Goal: Information Seeking & Learning: Check status

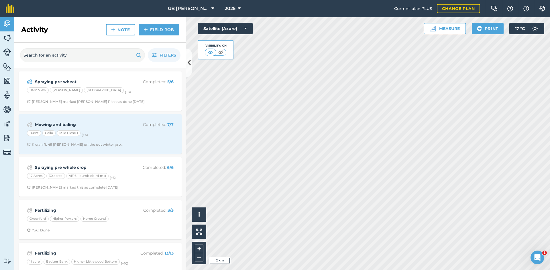
scroll to position [315, 0]
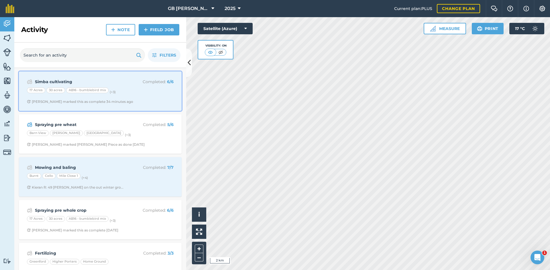
click at [148, 92] on div "17 Acres 30 acres AB16 - bumblebird mix (+ 3 )" at bounding box center [100, 91] width 147 height 7
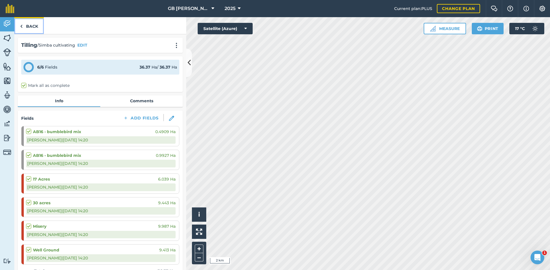
click at [26, 23] on link "Back" at bounding box center [28, 25] width 29 height 17
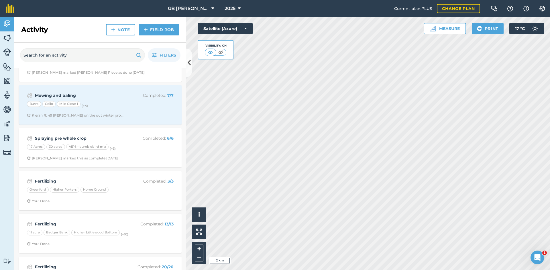
scroll to position [86, 0]
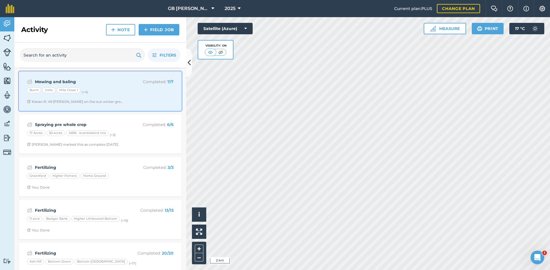
click at [155, 97] on div "Mowing and baling Completed : 7 / 7 Burnt Cello Mile Close 1 (+ 4 ) Kieran R: 4…" at bounding box center [100, 91] width 156 height 33
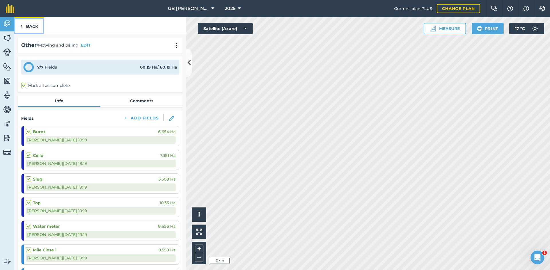
click at [31, 27] on link "Back" at bounding box center [28, 25] width 29 height 17
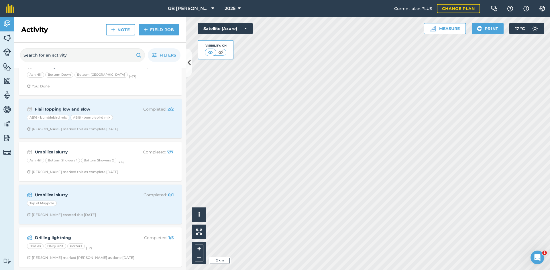
scroll to position [286, 0]
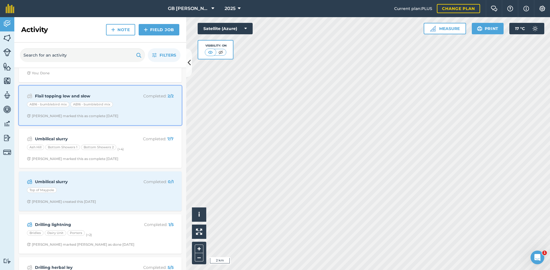
click at [143, 109] on div "Flail topping low and slow Completed : 2 / 2 AB16 - bumblebird mix AB16 - bumbl…" at bounding box center [100, 105] width 156 height 33
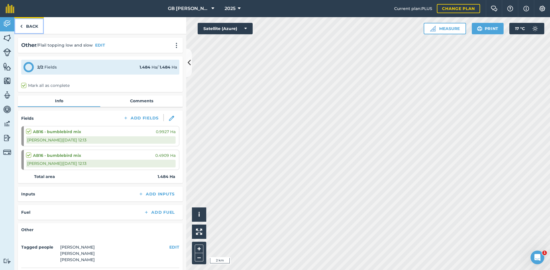
click at [36, 26] on link "Back" at bounding box center [28, 25] width 29 height 17
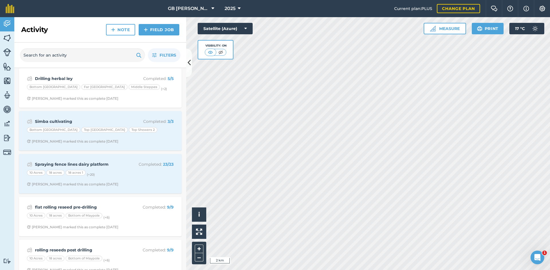
scroll to position [487, 0]
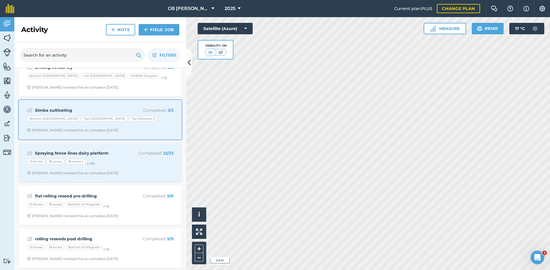
click at [160, 134] on div "Simba cultivating Completed : 3 / 3 Bottom Middle Plain Top Middle Plain Top Sh…" at bounding box center [100, 120] width 156 height 33
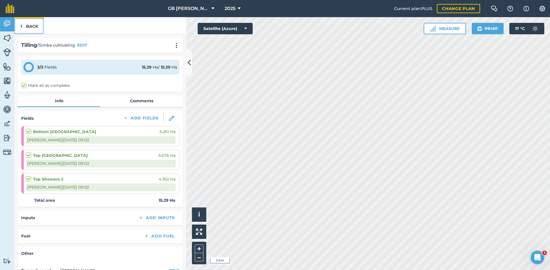
click at [37, 24] on link "Back" at bounding box center [28, 25] width 29 height 17
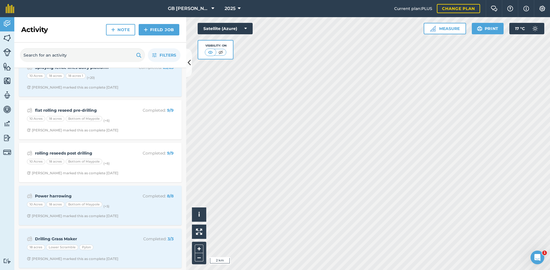
scroll to position [544, 0]
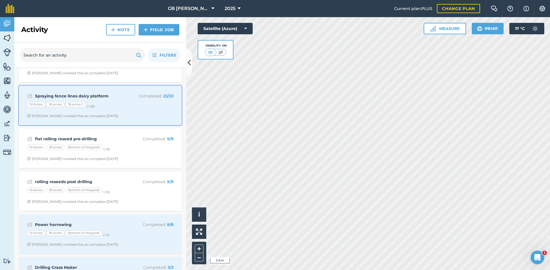
click at [161, 117] on span "[PERSON_NAME] marked this as complete [DATE]" at bounding box center [100, 116] width 147 height 5
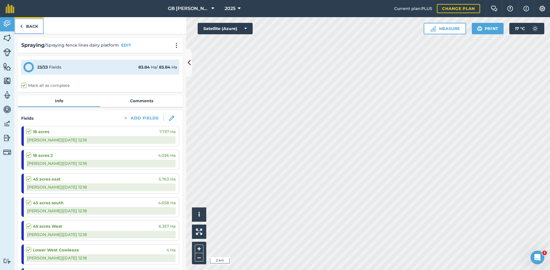
click at [36, 28] on link "Back" at bounding box center [28, 25] width 29 height 17
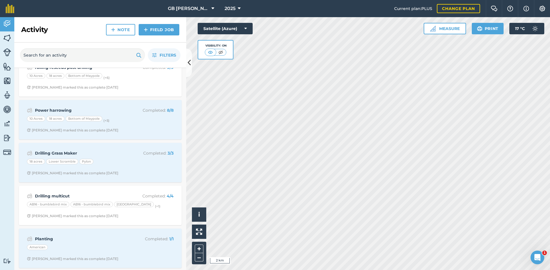
scroll to position [687, 0]
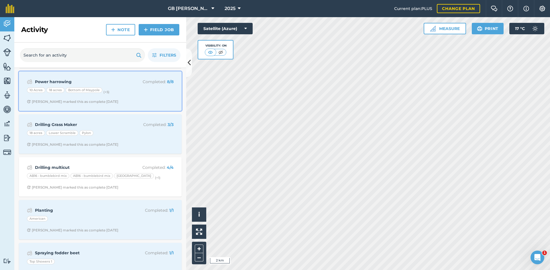
click at [157, 104] on span "[PERSON_NAME] marked this as complete [DATE]" at bounding box center [100, 102] width 147 height 5
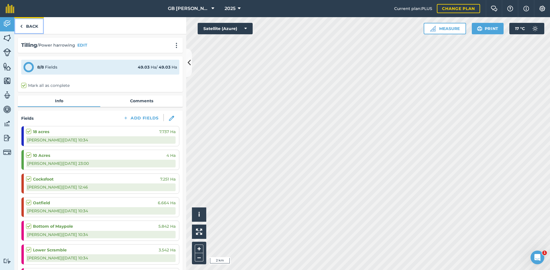
click at [30, 23] on link "Back" at bounding box center [28, 25] width 29 height 17
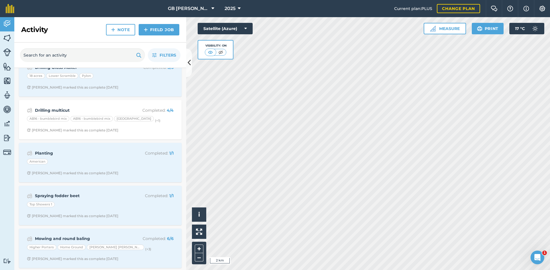
scroll to position [715, 0]
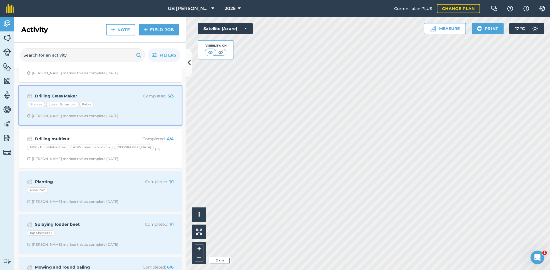
click at [158, 110] on div "Drilling Grass Maker Completed : 3 / 3 18 acres Lower Scramble Pylon [PERSON_NA…" at bounding box center [100, 105] width 156 height 33
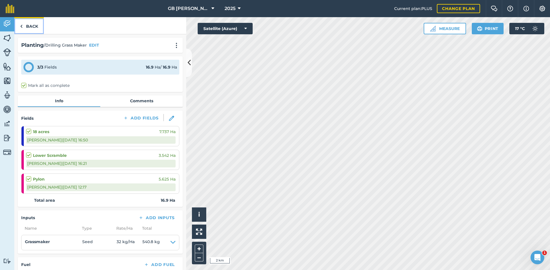
click at [34, 24] on link "Back" at bounding box center [28, 25] width 29 height 17
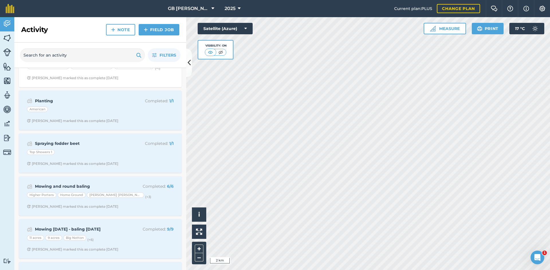
scroll to position [801, 0]
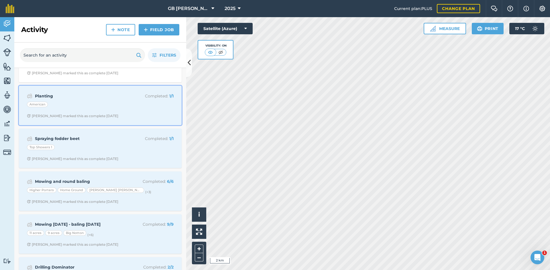
click at [153, 116] on span "[PERSON_NAME] marked this as complete [DATE]" at bounding box center [100, 116] width 147 height 5
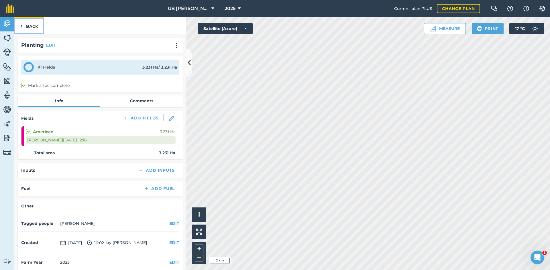
click at [35, 27] on link "Back" at bounding box center [28, 25] width 29 height 17
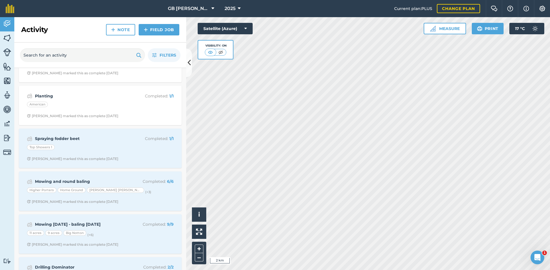
scroll to position [830, 0]
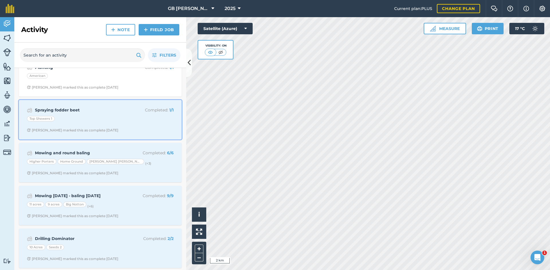
click at [151, 134] on div "Spraying fodder beet Completed : 1 / 1 Top Showers 1 [PERSON_NAME] marked this …" at bounding box center [100, 120] width 156 height 33
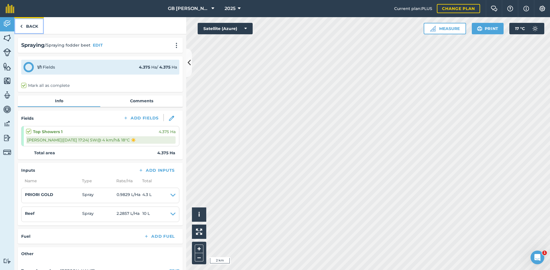
click at [22, 25] on img at bounding box center [21, 26] width 3 height 7
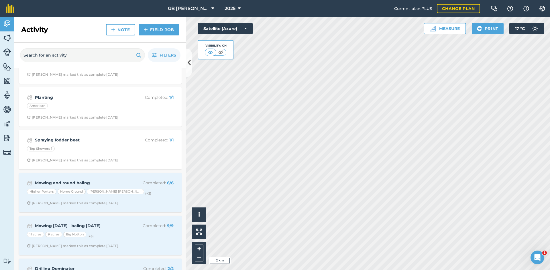
scroll to position [887, 0]
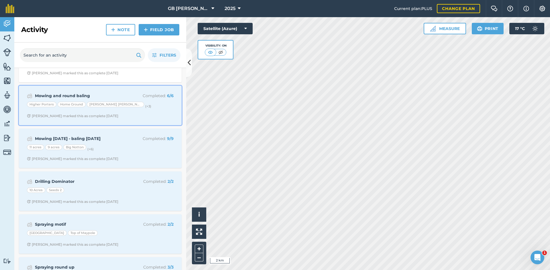
click at [152, 120] on div "Mowing and round baling Completed : 6 / 6 Higher Porters Home Ground [PERSON_NA…" at bounding box center [100, 105] width 156 height 33
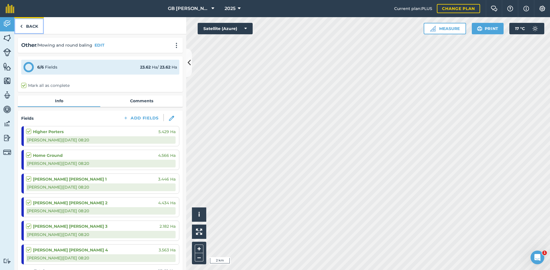
click at [28, 21] on link "Back" at bounding box center [28, 25] width 29 height 17
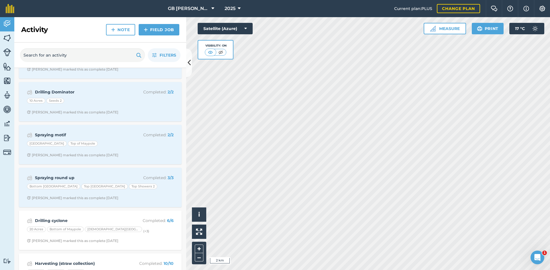
scroll to position [1059, 0]
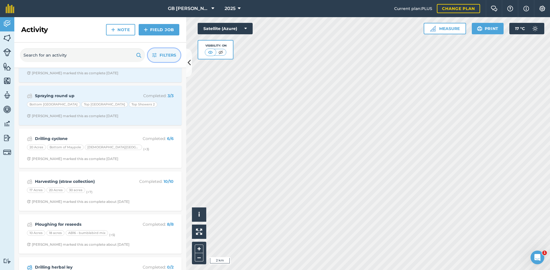
click at [158, 52] on button "Filters" at bounding box center [164, 55] width 33 height 14
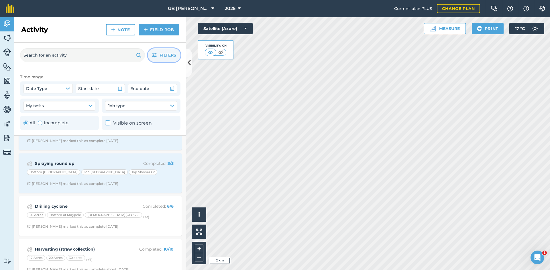
click at [158, 52] on button "Filters" at bounding box center [164, 55] width 33 height 14
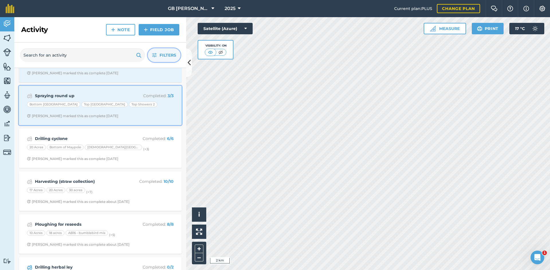
click at [149, 110] on div "Spraying round up Completed : 3 / 3 Bottom Middle Plain Top Middle Plain Top Sh…" at bounding box center [100, 105] width 156 height 33
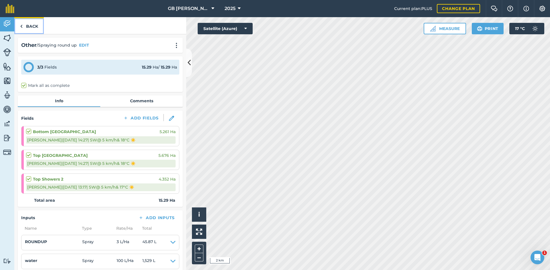
click at [36, 28] on link "Back" at bounding box center [28, 25] width 29 height 17
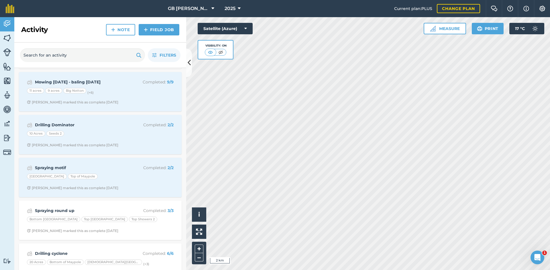
scroll to position [916, 0]
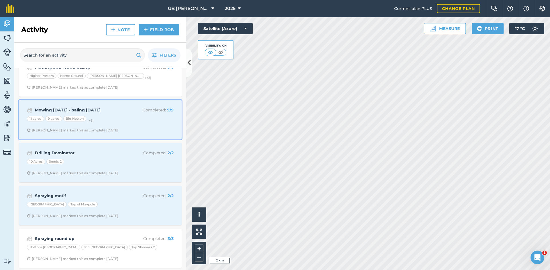
click at [156, 128] on span "[PERSON_NAME] marked this as complete [DATE]" at bounding box center [100, 130] width 147 height 5
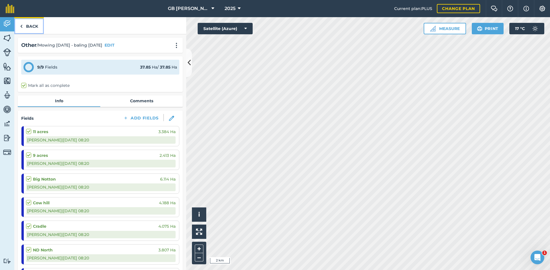
click at [35, 29] on link "Back" at bounding box center [28, 25] width 29 height 17
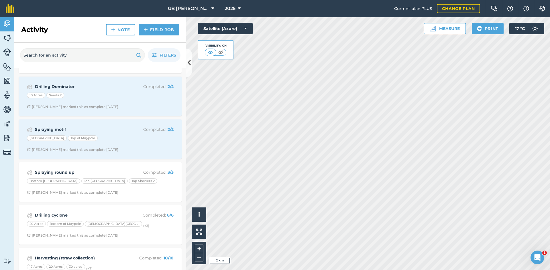
scroll to position [973, 0]
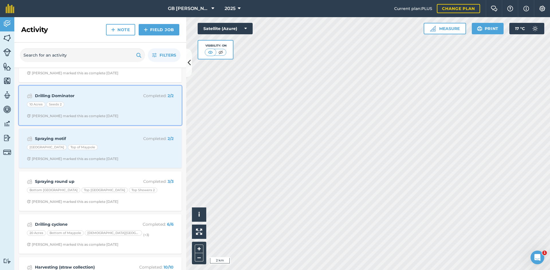
click at [153, 110] on div "Drilling Dominator Completed : 2 / 2 10 Acres Seeds 2 [PERSON_NAME] marked this…" at bounding box center [100, 105] width 156 height 33
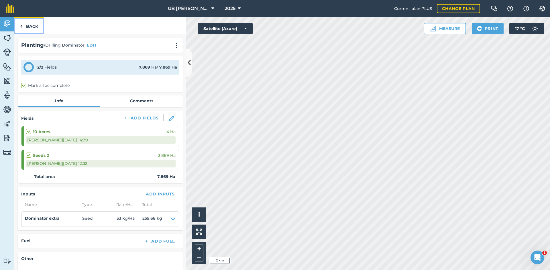
click at [36, 27] on link "Back" at bounding box center [28, 25] width 29 height 17
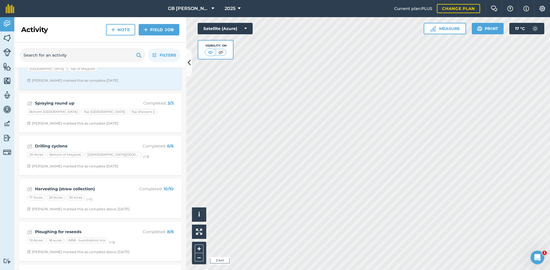
scroll to position [1002, 0]
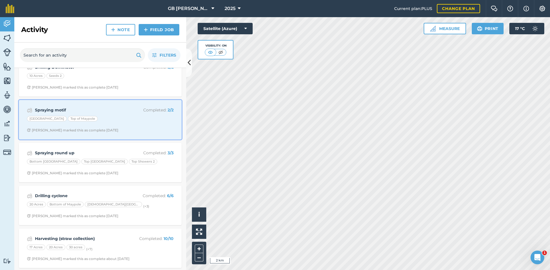
click at [158, 130] on span "[PERSON_NAME] marked this as complete [DATE]" at bounding box center [100, 130] width 147 height 5
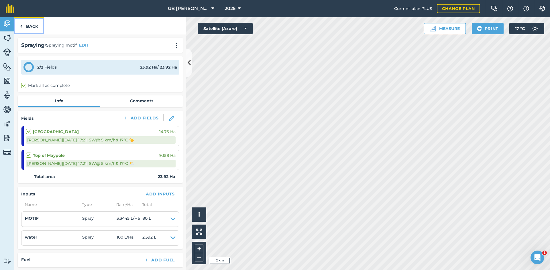
click at [33, 28] on link "Back" at bounding box center [28, 25] width 29 height 17
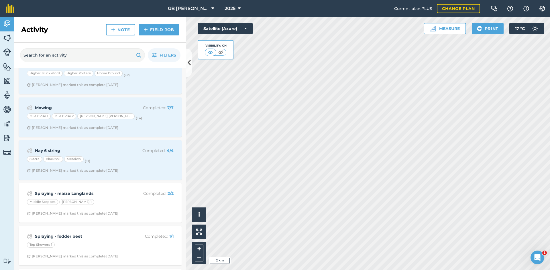
scroll to position [4522, 0]
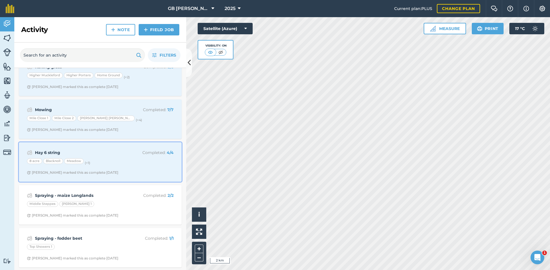
click at [151, 175] on div "Hay 6 string Completed : 4 / 4 8 acre Blacknoll Meadow (+ 1 ) [PERSON_NAME] mar…" at bounding box center [100, 162] width 156 height 33
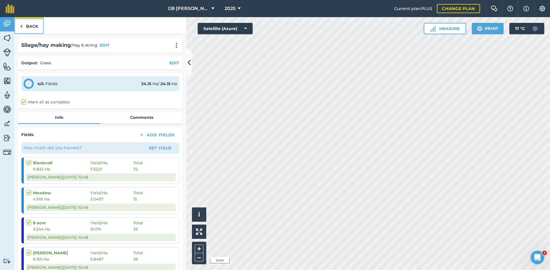
click at [35, 25] on link "Back" at bounding box center [28, 25] width 29 height 17
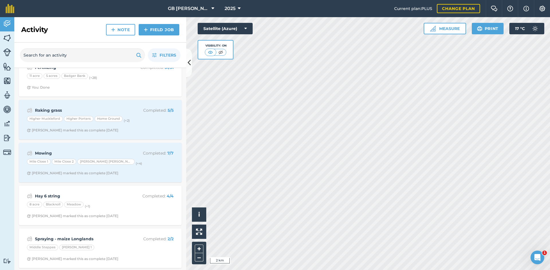
scroll to position [4459, 0]
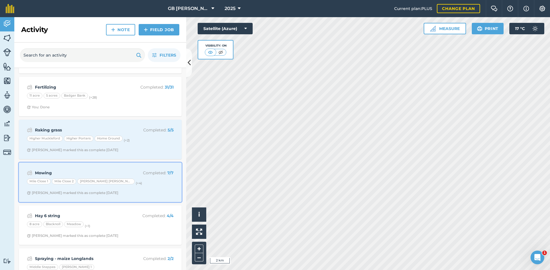
click at [159, 190] on div "Mowing Completed : 7 / 7 Mile Close 1 Mile Close 2 [PERSON_NAME] [PERSON_NAME] …" at bounding box center [100, 182] width 156 height 33
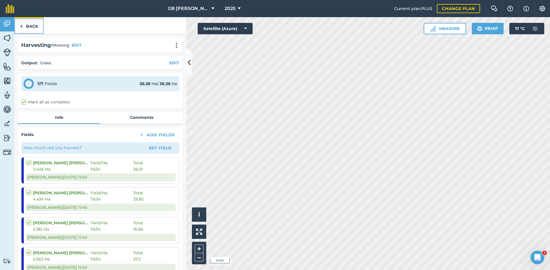
click at [27, 23] on link "Back" at bounding box center [28, 25] width 29 height 17
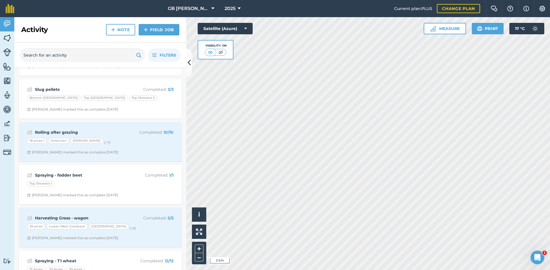
scroll to position [4962, 0]
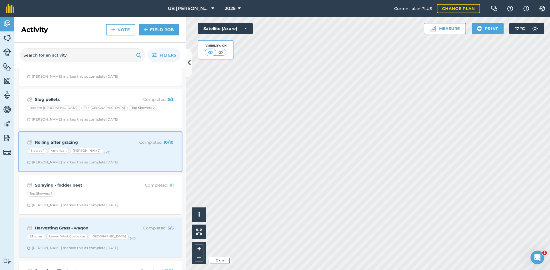
click at [122, 157] on div "Rolling after grazing Completed : 10 / 10 18 acres 1 American [PERSON_NAME] (+ …" at bounding box center [100, 152] width 156 height 33
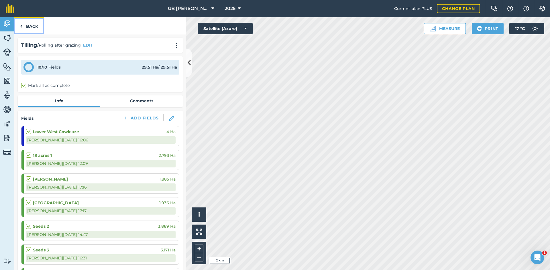
click at [26, 24] on link "Back" at bounding box center [28, 25] width 29 height 17
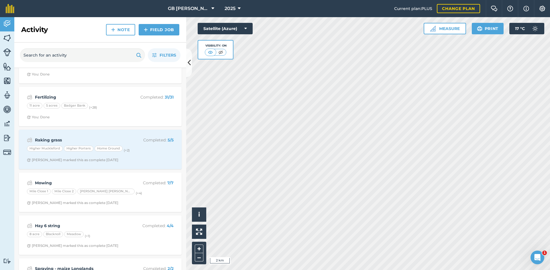
scroll to position [4429, 0]
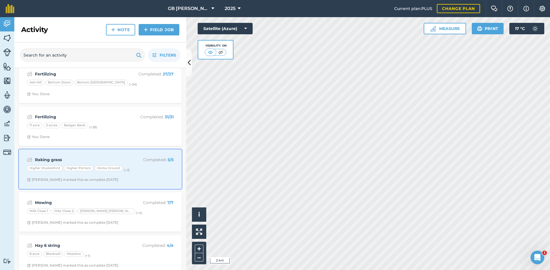
click at [163, 182] on span "[PERSON_NAME] marked this as complete [DATE]" at bounding box center [100, 180] width 147 height 5
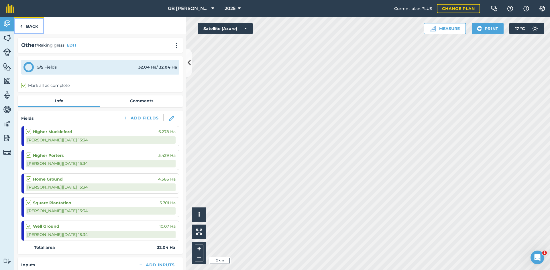
click at [30, 27] on link "Back" at bounding box center [28, 25] width 29 height 17
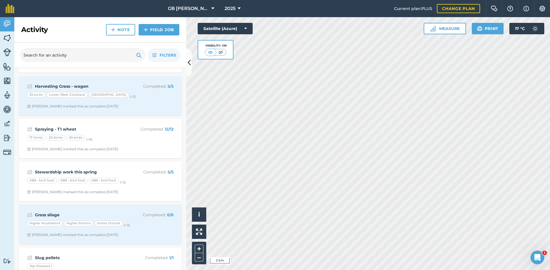
scroll to position [5106, 0]
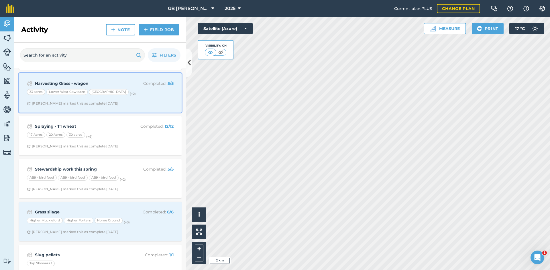
click at [161, 105] on span "[PERSON_NAME] marked this as complete [DATE]" at bounding box center [100, 103] width 147 height 5
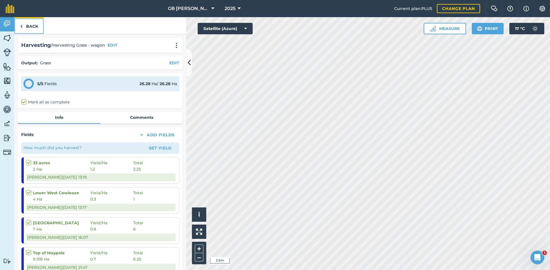
click at [26, 24] on link "Back" at bounding box center [28, 25] width 29 height 17
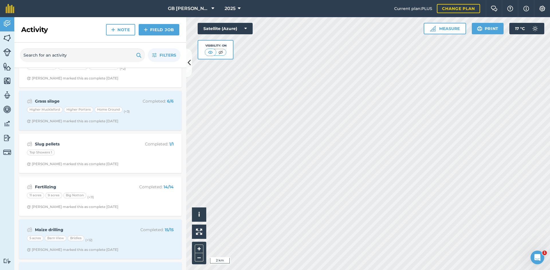
scroll to position [5234, 0]
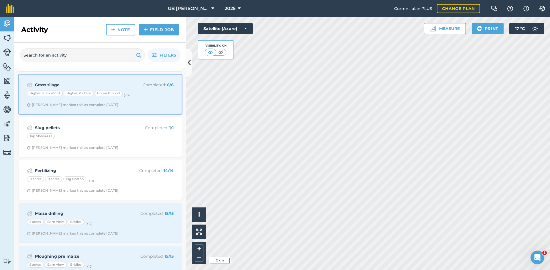
click at [162, 102] on div "Grass silage Completed : 6 / 6 Higher Muckleford Higher Porters Home Ground (+ …" at bounding box center [100, 94] width 156 height 33
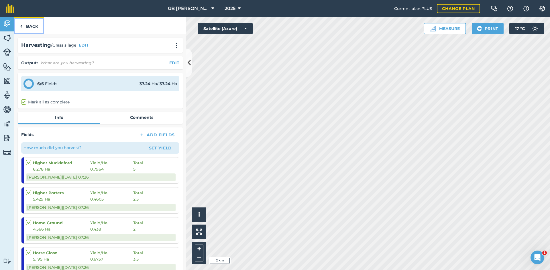
click at [36, 25] on link "Back" at bounding box center [28, 25] width 29 height 17
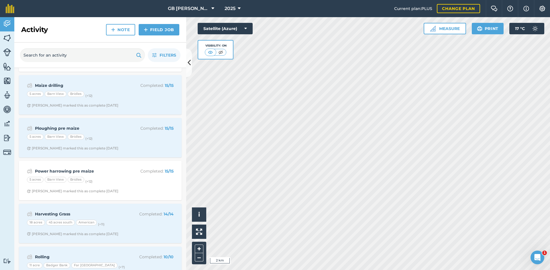
scroll to position [5352, 0]
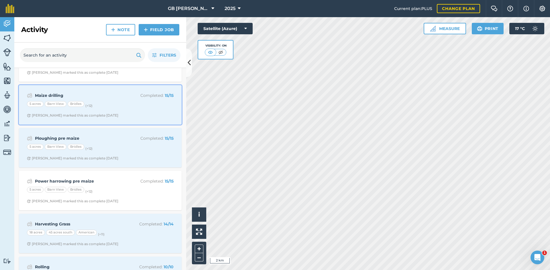
click at [142, 115] on span "[PERSON_NAME] marked this as complete [DATE]" at bounding box center [100, 115] width 147 height 5
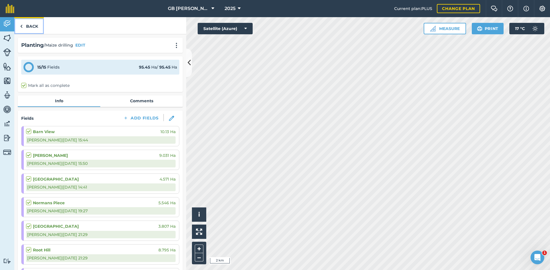
click at [33, 26] on link "Back" at bounding box center [28, 25] width 29 height 17
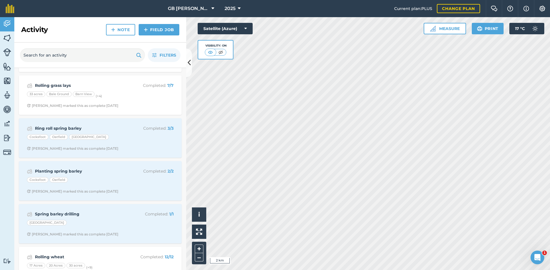
scroll to position [6412, 0]
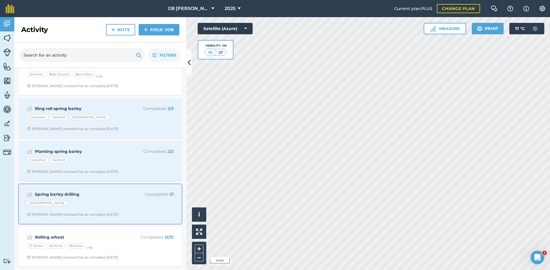
click at [136, 213] on span "[PERSON_NAME] marked this as complete [DATE]" at bounding box center [100, 215] width 147 height 5
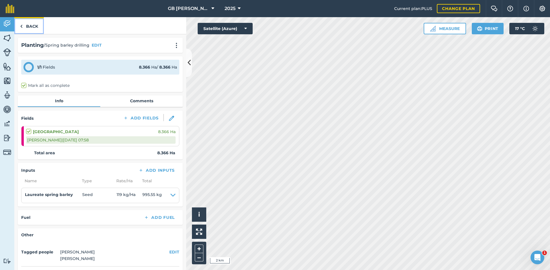
click at [35, 28] on link "Back" at bounding box center [28, 25] width 29 height 17
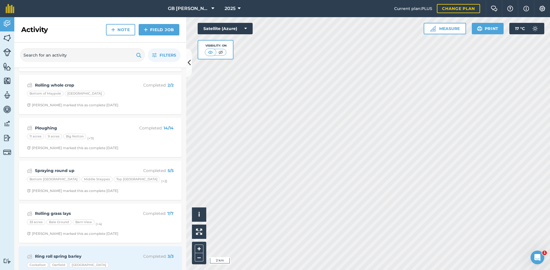
scroll to position [6412, 0]
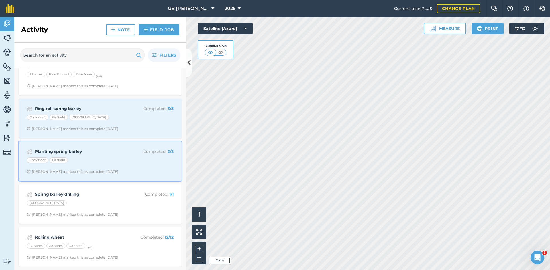
click at [145, 164] on div "Cocksfoot Oatfield" at bounding box center [100, 161] width 147 height 7
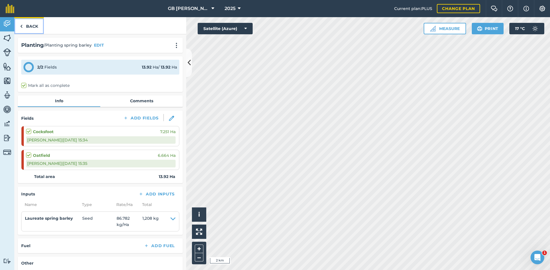
click at [36, 24] on link "Back" at bounding box center [28, 25] width 29 height 17
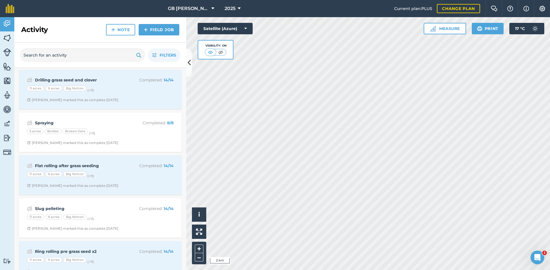
scroll to position [6303, 0]
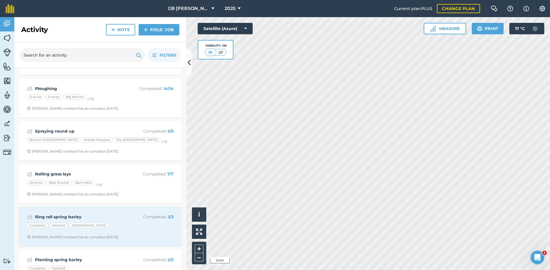
click at [154, 244] on div "Ring roll spring barley Completed : 3 / 3 Cocksfoot Oatfield Skinners Valley [P…" at bounding box center [100, 226] width 163 height 39
click at [160, 232] on div "Ring roll spring barley Completed : 3 / 3 Cocksfoot Oatfield Skinners Valley [P…" at bounding box center [100, 227] width 156 height 33
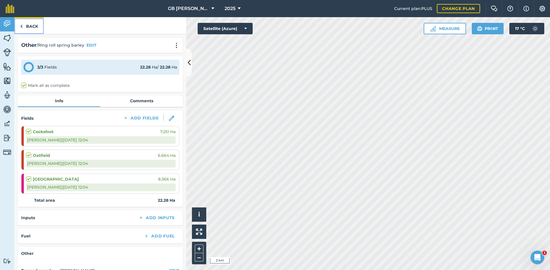
click at [38, 26] on link "Back" at bounding box center [28, 25] width 29 height 17
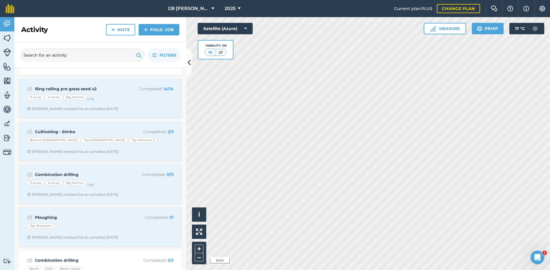
scroll to position [6012, 0]
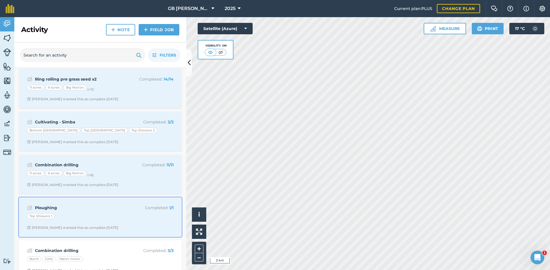
click at [112, 209] on strong "Ploughing" at bounding box center [80, 208] width 91 height 6
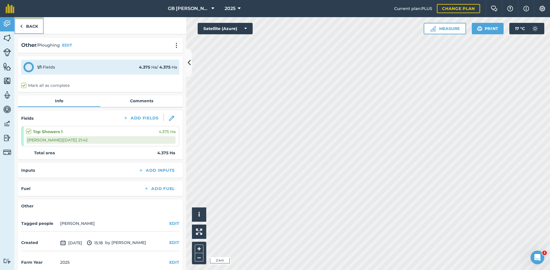
click at [27, 23] on link "Back" at bounding box center [28, 25] width 29 height 17
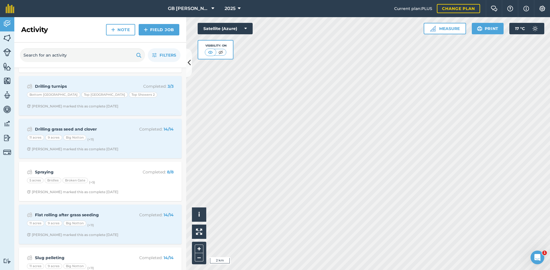
scroll to position [5820, 0]
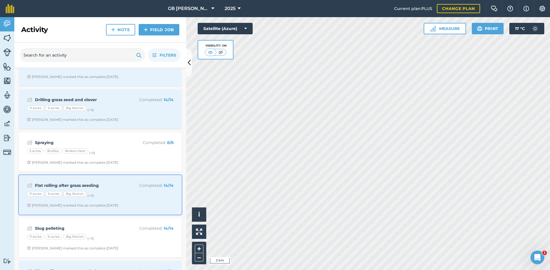
click at [137, 195] on div "11 acres 9 acres Big Notton (+ 11 )" at bounding box center [100, 194] width 147 height 7
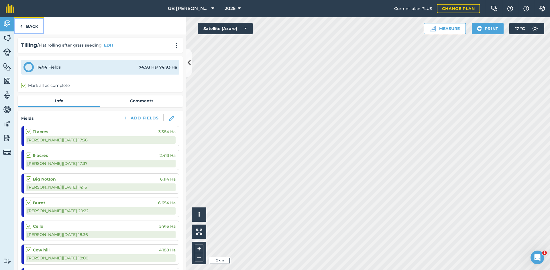
click at [28, 22] on link "Back" at bounding box center [28, 25] width 29 height 17
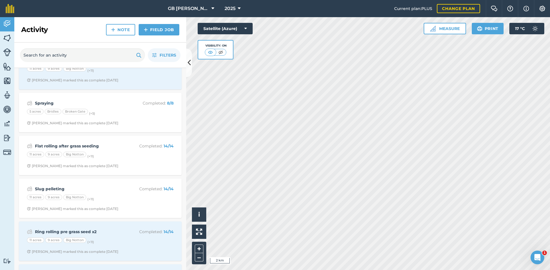
scroll to position [5869, 0]
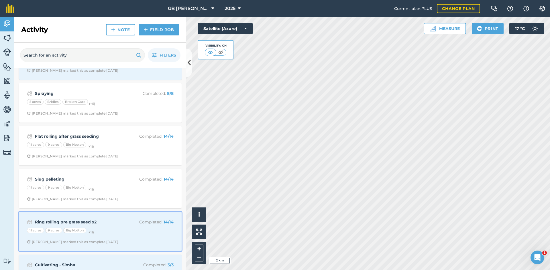
click at [134, 236] on div "Ring rolling pre grass seed x2 Completed : 14 / 14 11 acres 9 acres Big Notton …" at bounding box center [100, 232] width 156 height 33
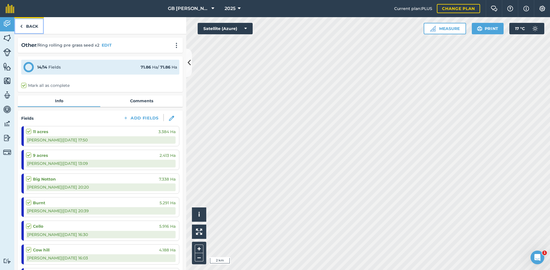
click at [32, 23] on link "Back" at bounding box center [28, 25] width 29 height 17
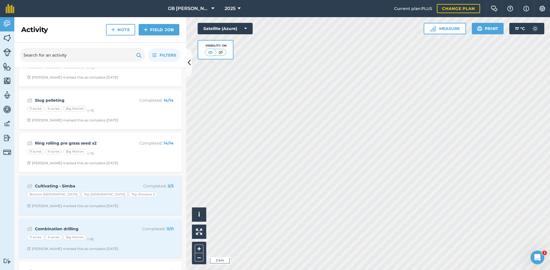
scroll to position [5919, 0]
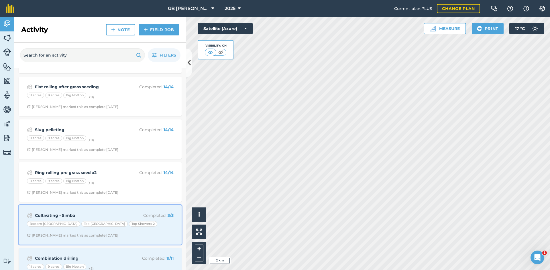
click at [148, 223] on div "Bottom Middle Plain Top Middle Plain Top Showers 2" at bounding box center [100, 225] width 147 height 7
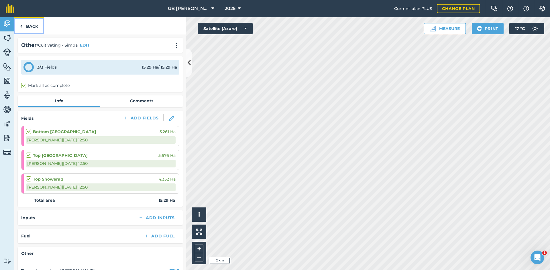
click at [24, 23] on link "Back" at bounding box center [28, 25] width 29 height 17
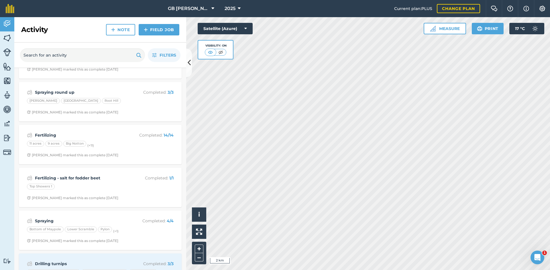
scroll to position [5652, 0]
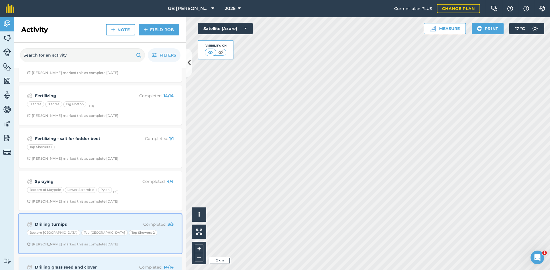
click at [149, 237] on div "Bottom Middle Plain Top Middle Plain Top Showers 2" at bounding box center [100, 233] width 147 height 7
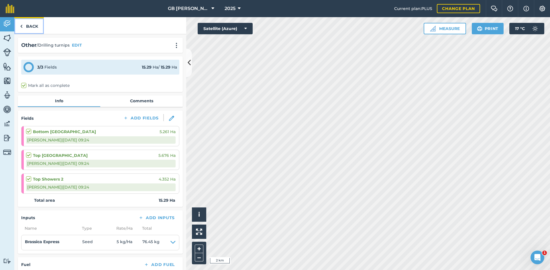
click at [36, 28] on link "Back" at bounding box center [28, 25] width 29 height 17
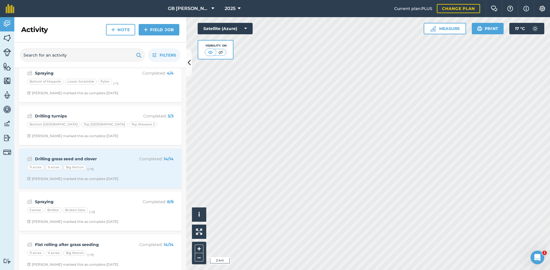
scroll to position [5800, 0]
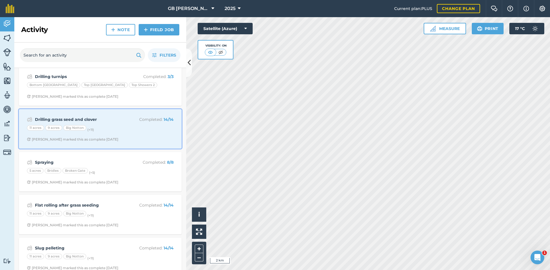
click at [149, 137] on span "[PERSON_NAME] marked this as complete [DATE]" at bounding box center [100, 139] width 147 height 5
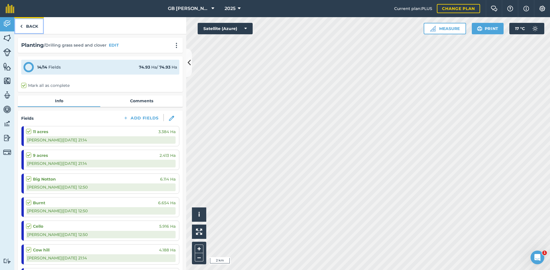
click at [36, 25] on link "Back" at bounding box center [28, 25] width 29 height 17
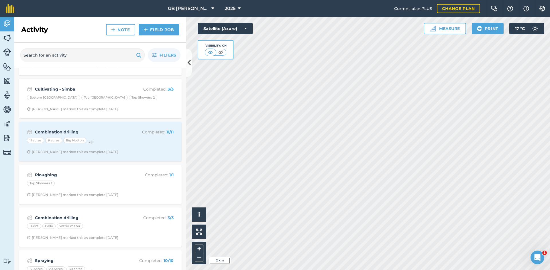
scroll to position [6036, 0]
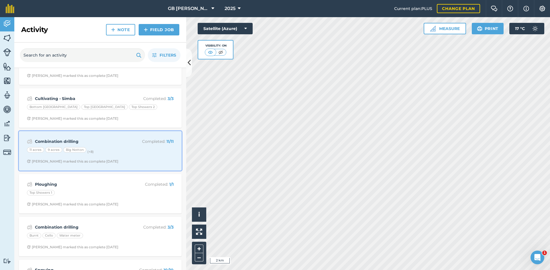
click at [130, 153] on div "11 acres 9 acres [GEOGRAPHIC_DATA] (+ 8 )" at bounding box center [100, 150] width 147 height 7
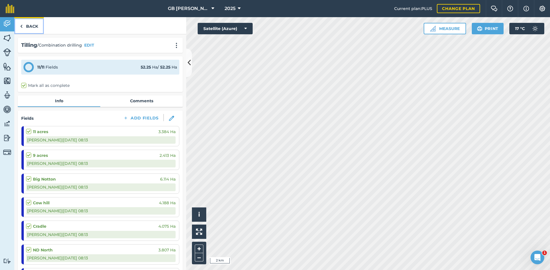
click at [29, 26] on link "Back" at bounding box center [28, 25] width 29 height 17
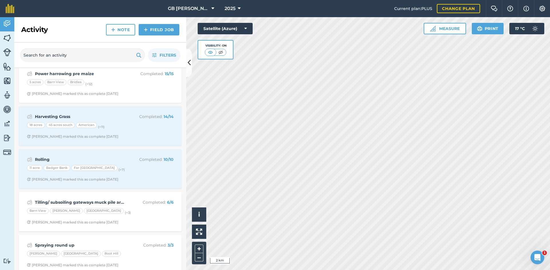
scroll to position [5456, 0]
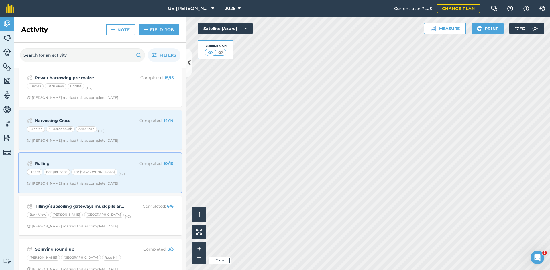
click at [138, 184] on span "[PERSON_NAME] marked this as complete [DATE]" at bounding box center [100, 183] width 147 height 5
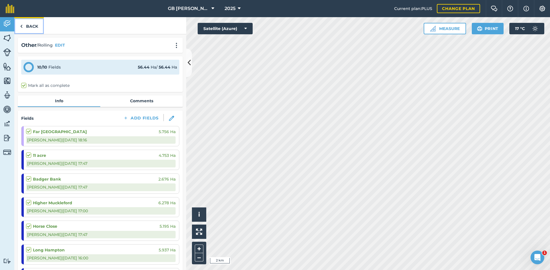
click at [26, 26] on link "Back" at bounding box center [28, 25] width 29 height 17
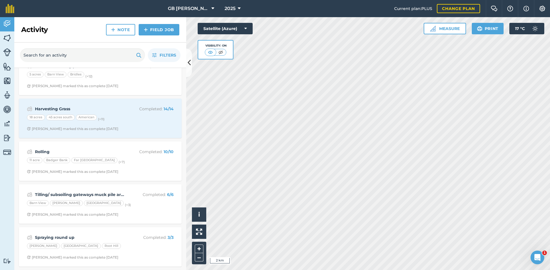
scroll to position [5439, 0]
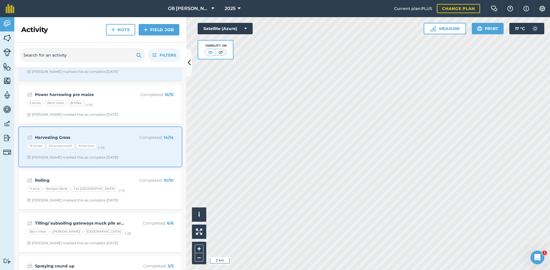
click at [138, 153] on div "Harvesting Grass Completed : 14 / 14 18 acres 45 acres south American (+ 11 ) […" at bounding box center [100, 147] width 156 height 33
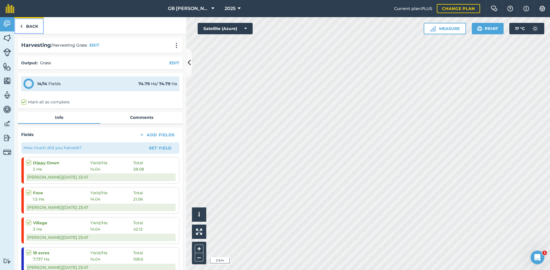
click at [38, 24] on link "Back" at bounding box center [28, 25] width 29 height 17
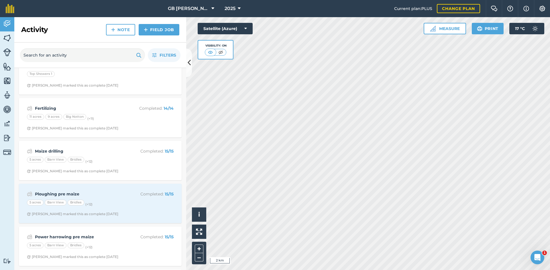
scroll to position [5324, 0]
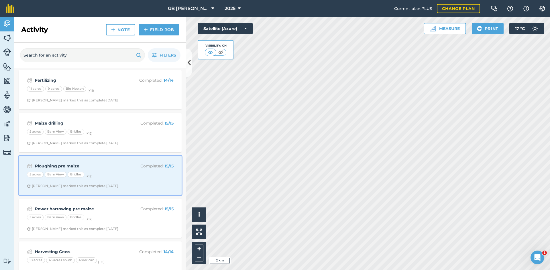
click at [130, 169] on p "Completed : 15 / 15" at bounding box center [151, 166] width 46 height 6
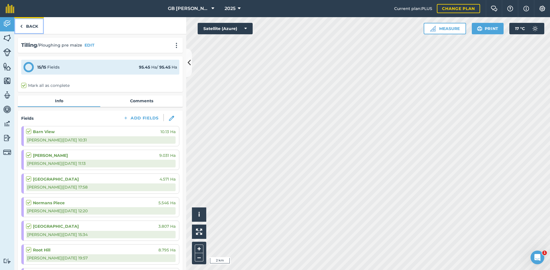
click at [36, 26] on link "Back" at bounding box center [28, 25] width 29 height 17
